Goal: Find specific page/section: Find specific page/section

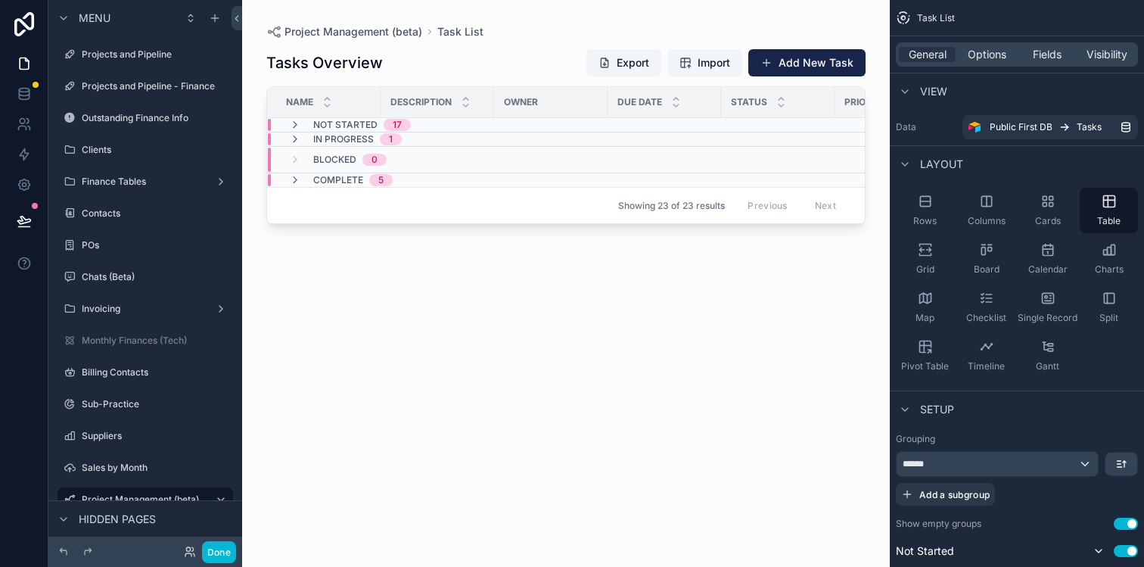
scroll to position [516, 0]
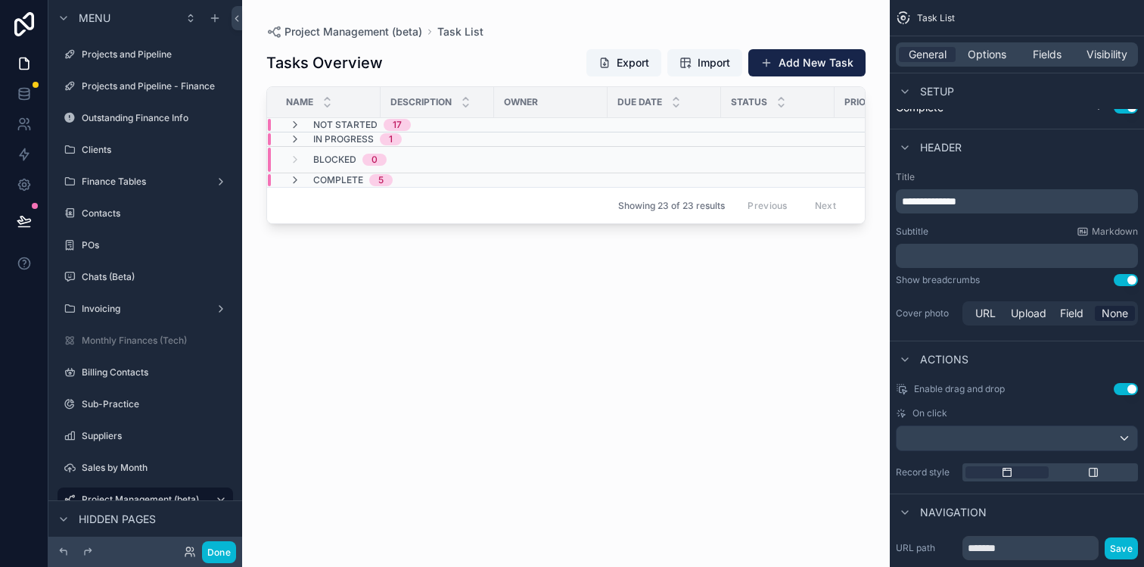
click at [607, 313] on div "Tasks Overview Export Import Add New Task Name Description Owner Due Date Statu…" at bounding box center [565, 293] width 599 height 509
click at [213, 544] on button "Done" at bounding box center [219, 552] width 34 height 22
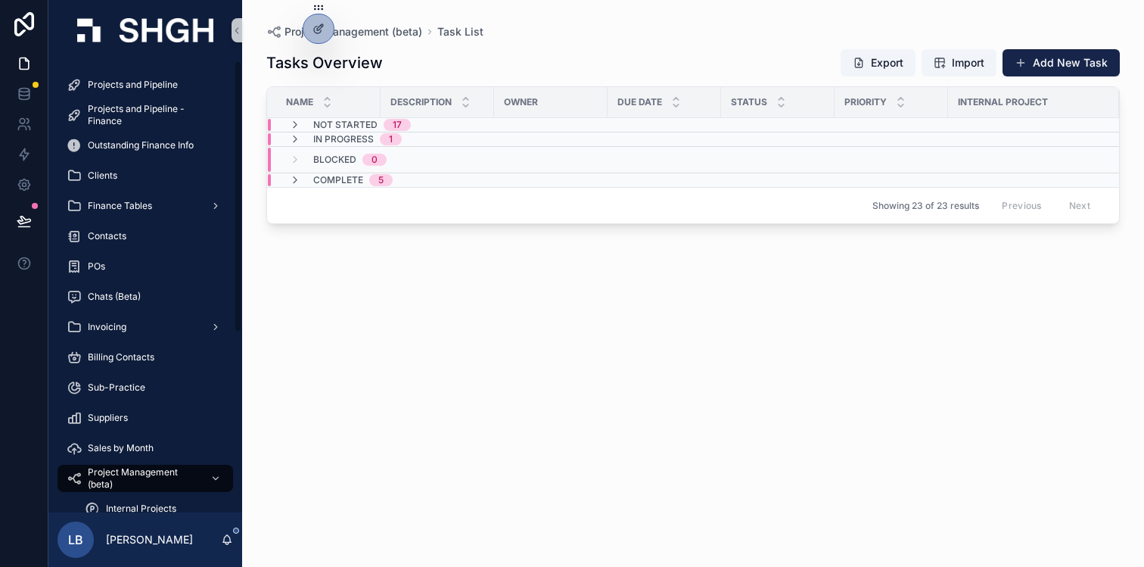
click at [350, 303] on div "Tasks Overview Export Import Add New Task Name Description Owner Due Date Statu…" at bounding box center [692, 293] width 853 height 509
click at [166, 71] on link "Projects and Pipeline" at bounding box center [144, 84] width 175 height 27
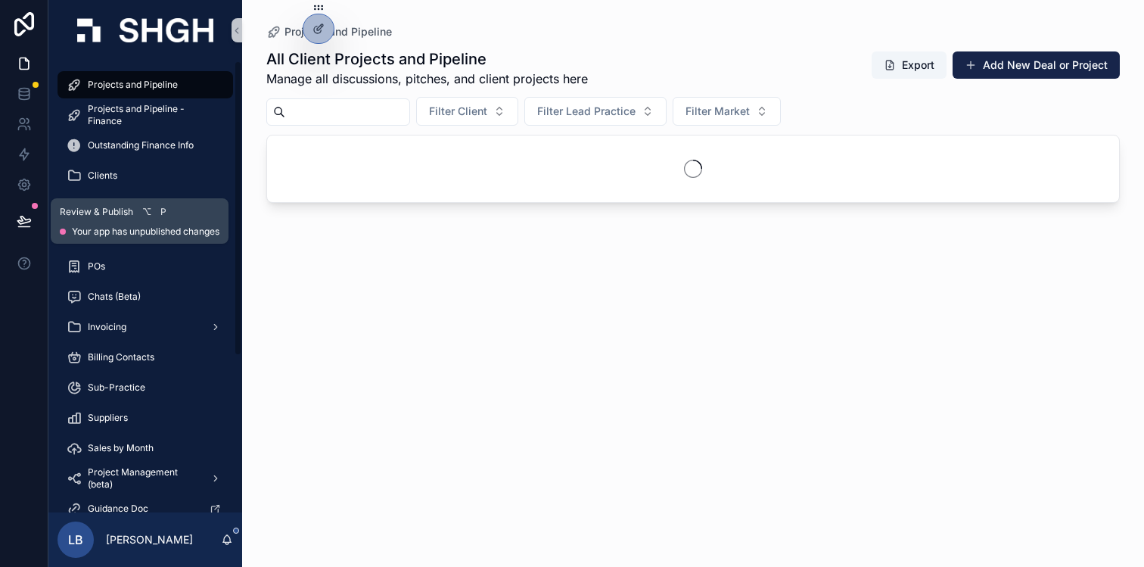
click at [20, 218] on icon at bounding box center [24, 220] width 15 height 15
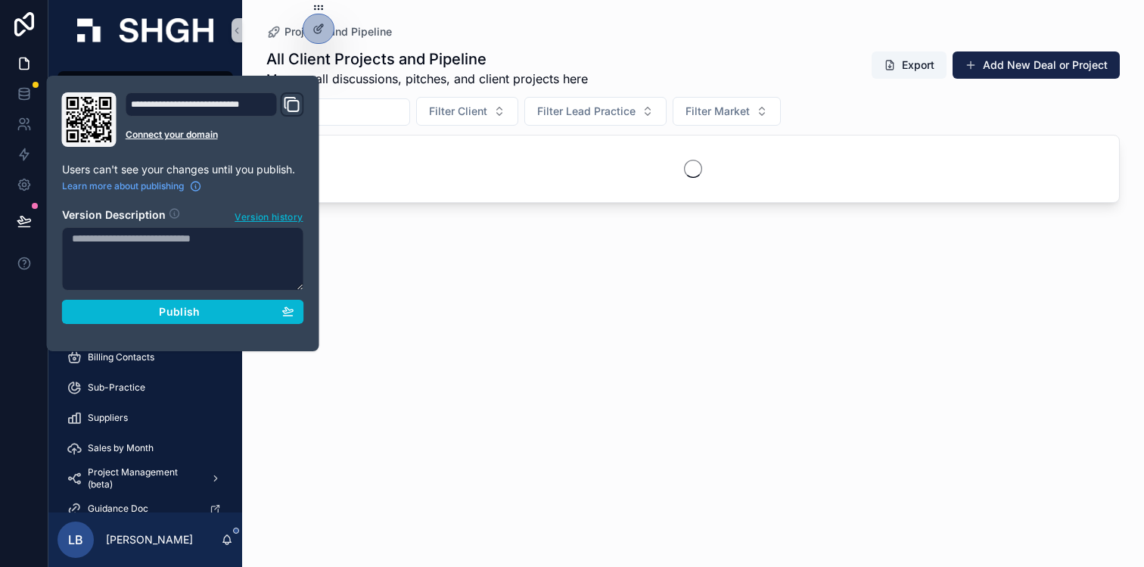
click at [402, 243] on div "All Client Projects and Pipeline Manage all discussions, pitches, and client pr…" at bounding box center [692, 293] width 853 height 509
